Goal: Register for event/course

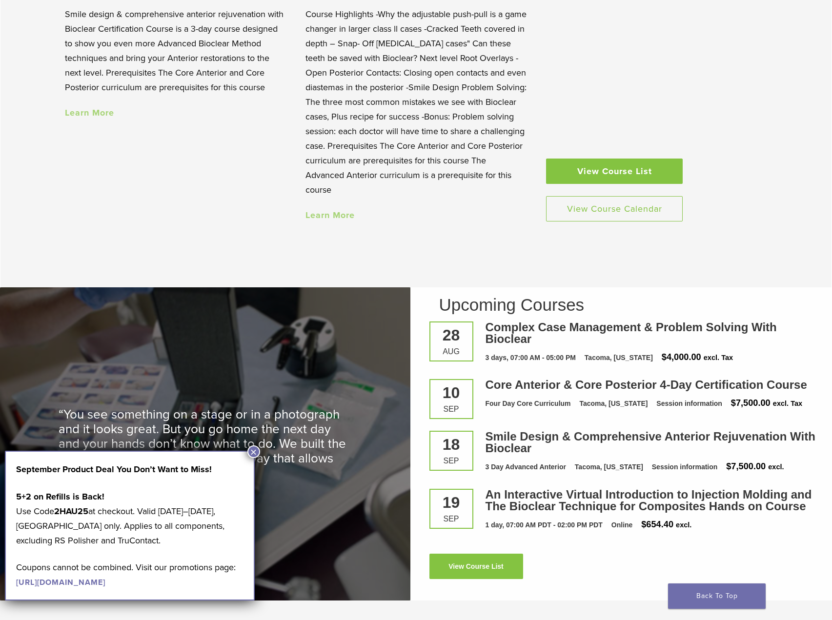
scroll to position [1171, 0]
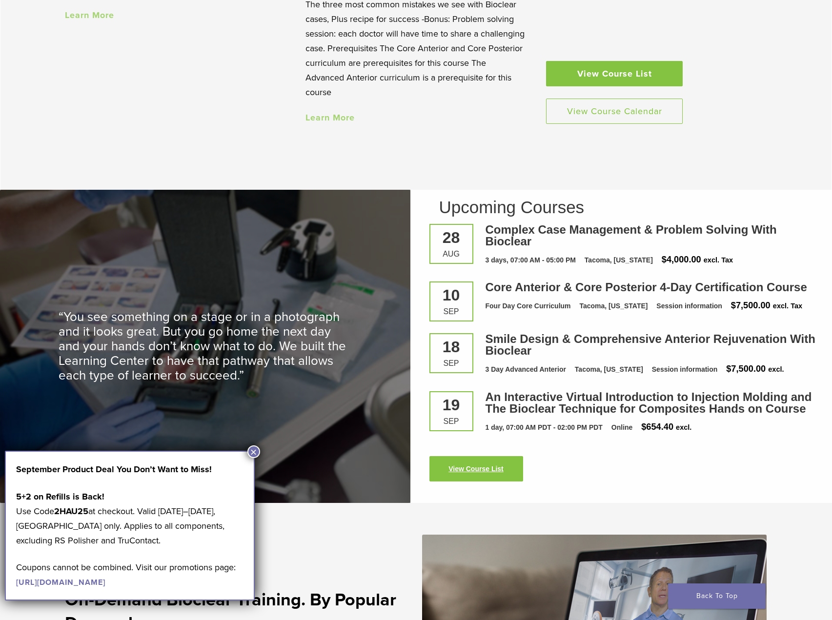
click at [484, 471] on link "View Course List" at bounding box center [476, 468] width 94 height 25
click at [253, 451] on button "×" at bounding box center [253, 452] width 13 height 13
